Goal: Task Accomplishment & Management: Use online tool/utility

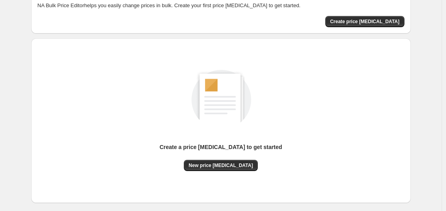
scroll to position [88, 0]
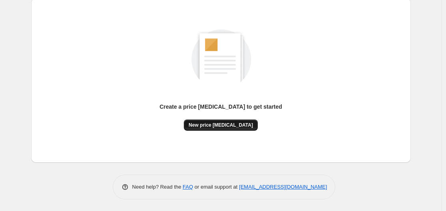
click at [196, 124] on button "New price [MEDICAL_DATA]" at bounding box center [221, 125] width 74 height 11
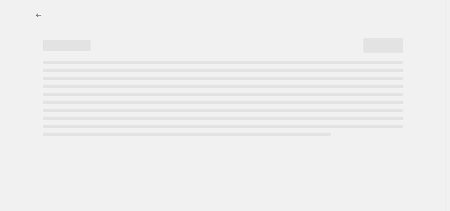
select select "percentage"
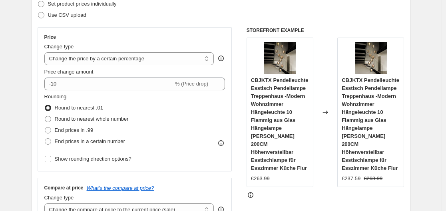
scroll to position [80, 0]
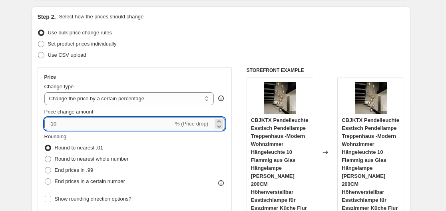
click at [108, 129] on input "-10" at bounding box center [108, 124] width 129 height 13
type input "-1"
type input "-35"
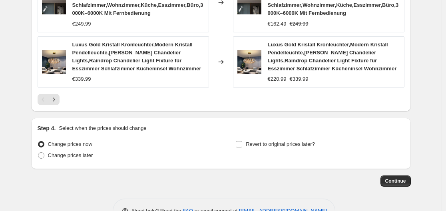
scroll to position [689, 0]
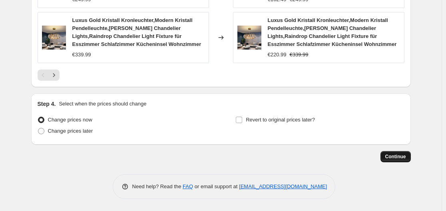
click at [406, 158] on span "Continue" at bounding box center [395, 156] width 21 height 6
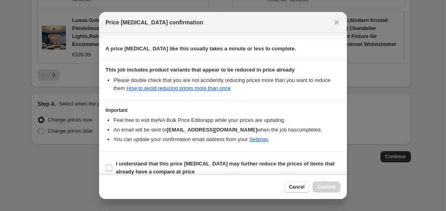
scroll to position [126, 0]
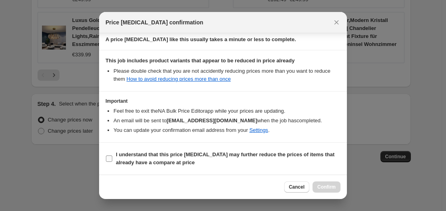
click at [109, 153] on label "I understand that this price [MEDICAL_DATA] may further reduce the prices of it…" at bounding box center [223, 158] width 235 height 19
click at [109, 155] on input "I understand that this price [MEDICAL_DATA] may further reduce the prices of it…" at bounding box center [109, 158] width 6 height 6
checkbox input "true"
click at [333, 188] on span "Confirm" at bounding box center [326, 187] width 18 height 6
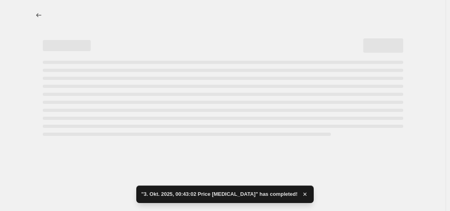
select select "percentage"
